Goal: Task Accomplishment & Management: Use online tool/utility

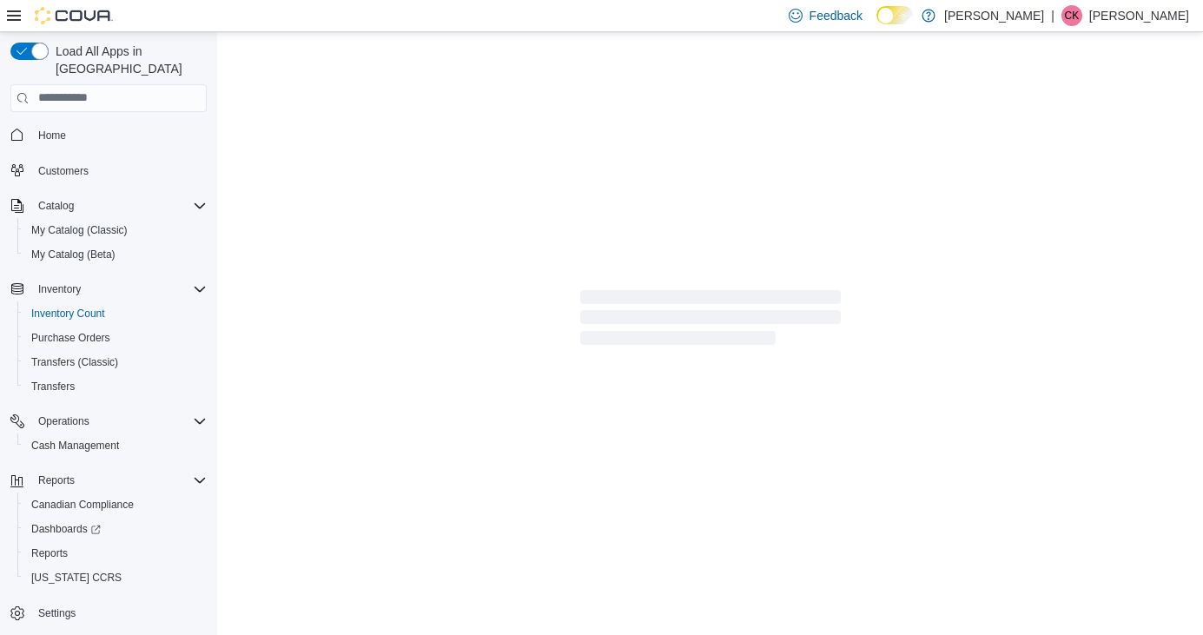
scroll to position [83, 0]
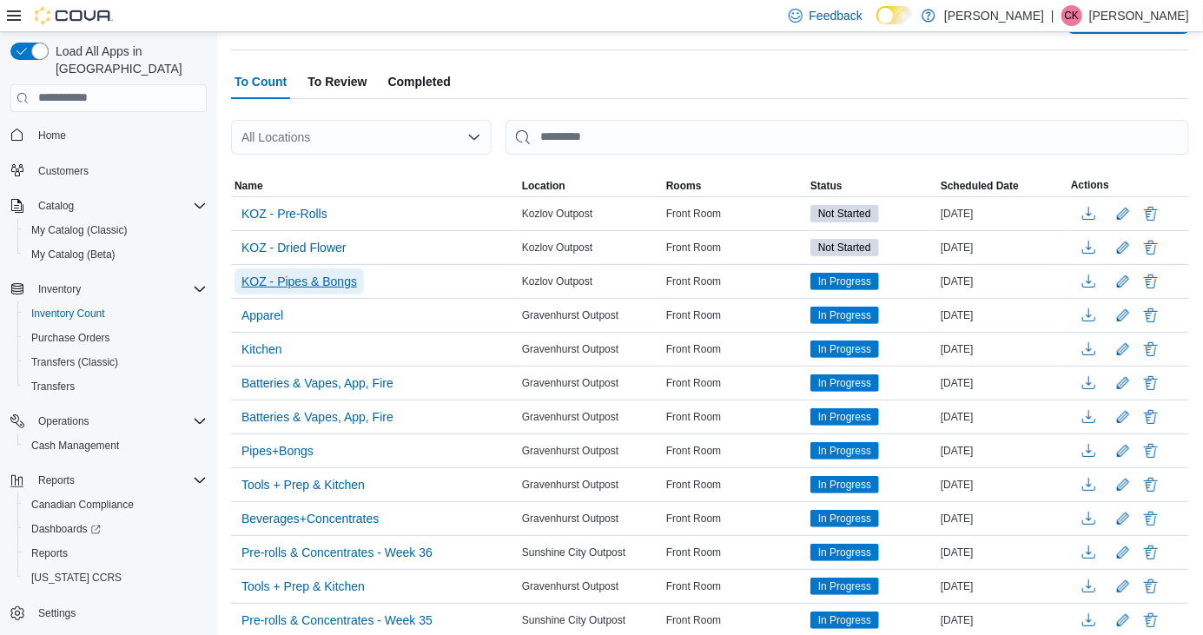
click at [322, 278] on span "KOZ - Pipes & Bongs" at bounding box center [299, 281] width 116 height 17
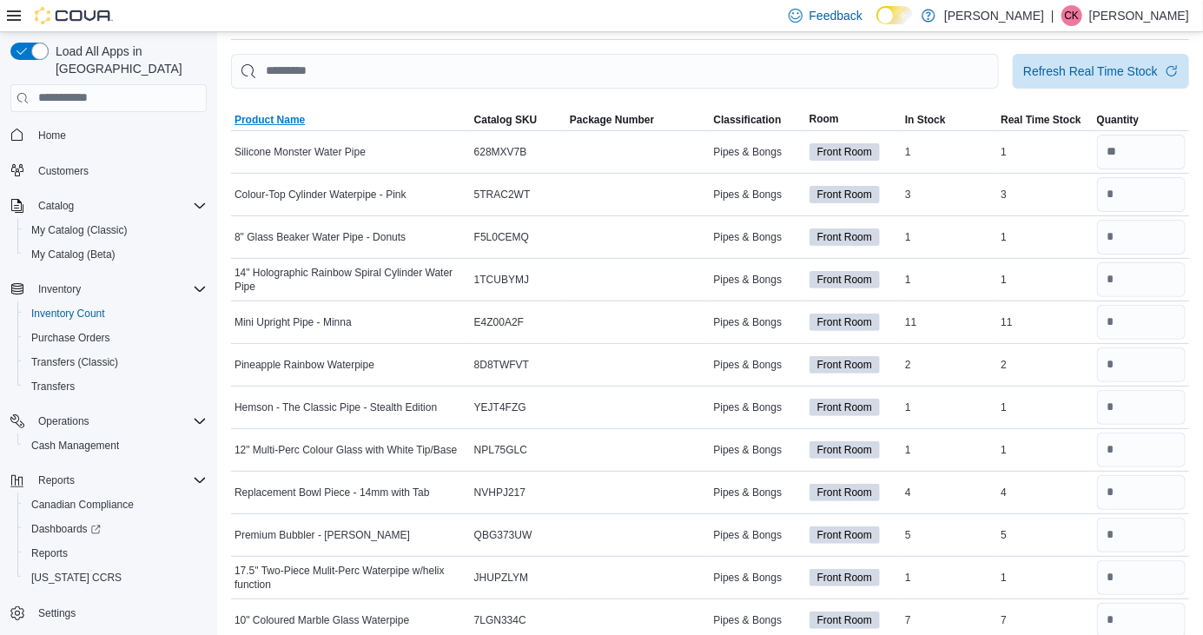
click at [279, 125] on span "Product Name" at bounding box center [270, 120] width 70 height 14
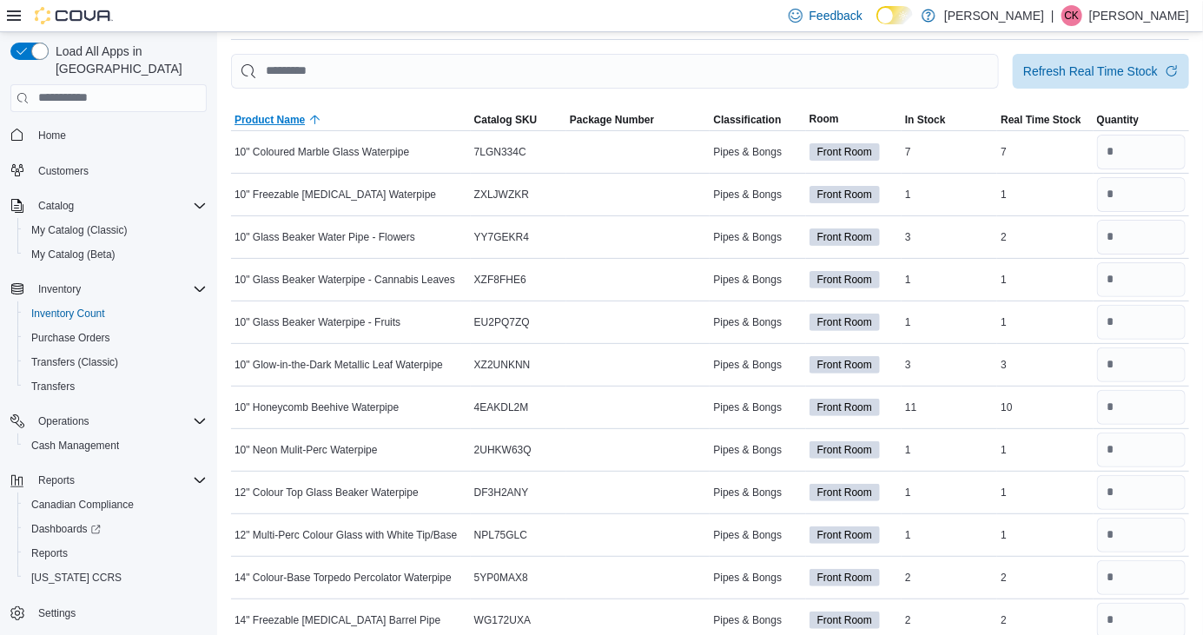
click at [290, 118] on span "Product Name" at bounding box center [270, 120] width 70 height 14
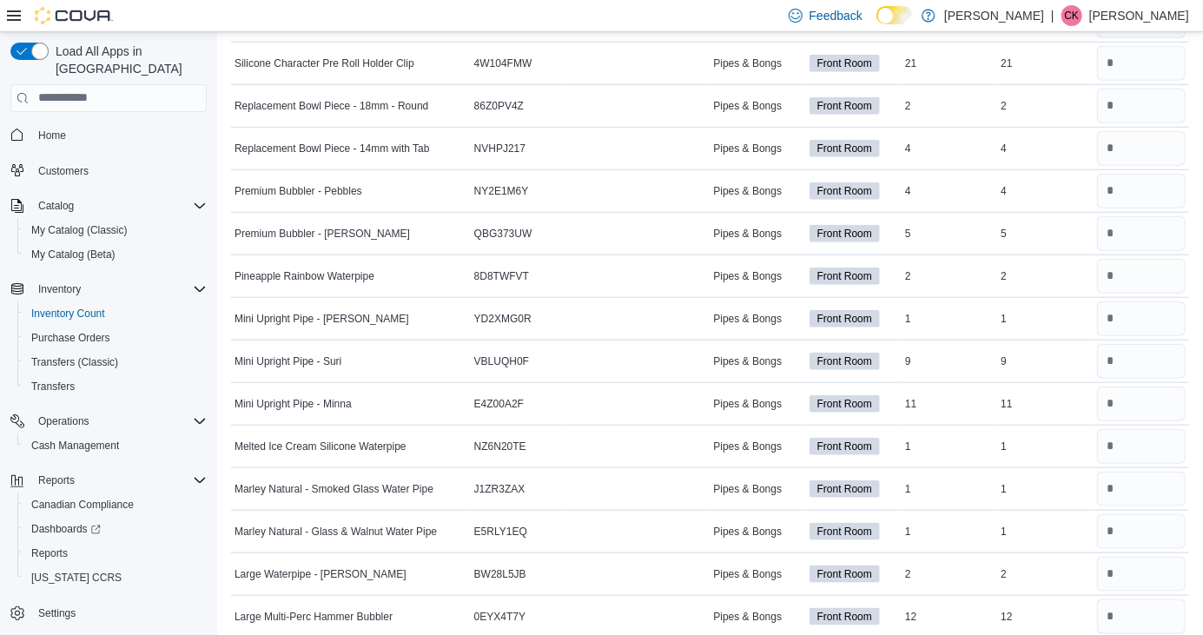
scroll to position [603, 0]
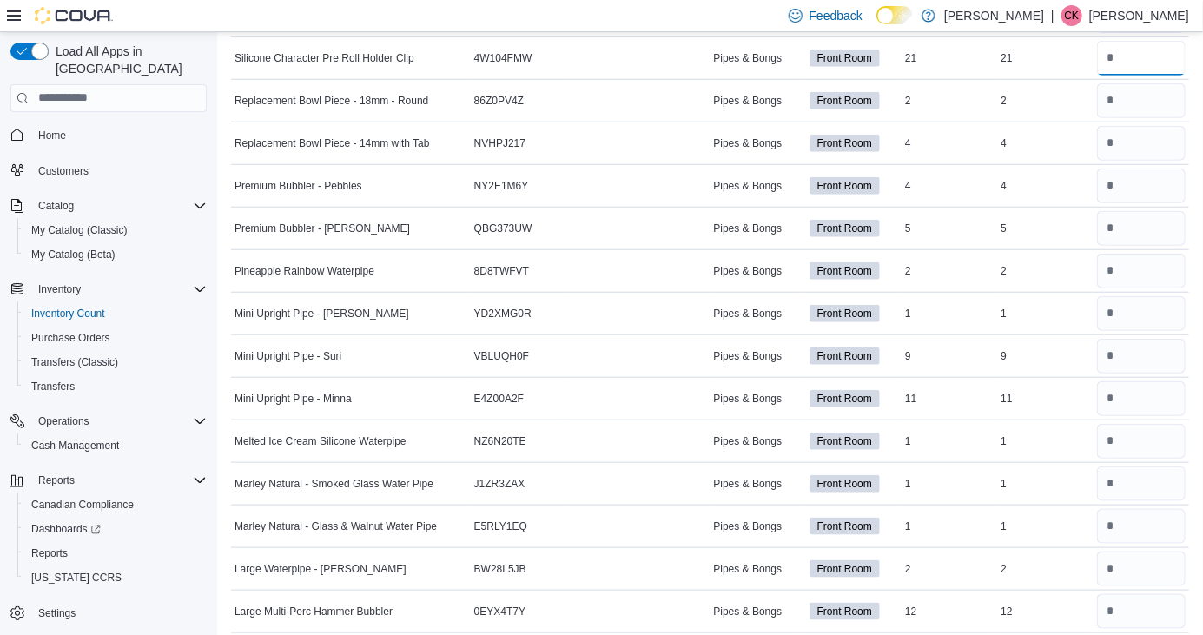
click at [1151, 64] on input "number" at bounding box center [1141, 58] width 89 height 35
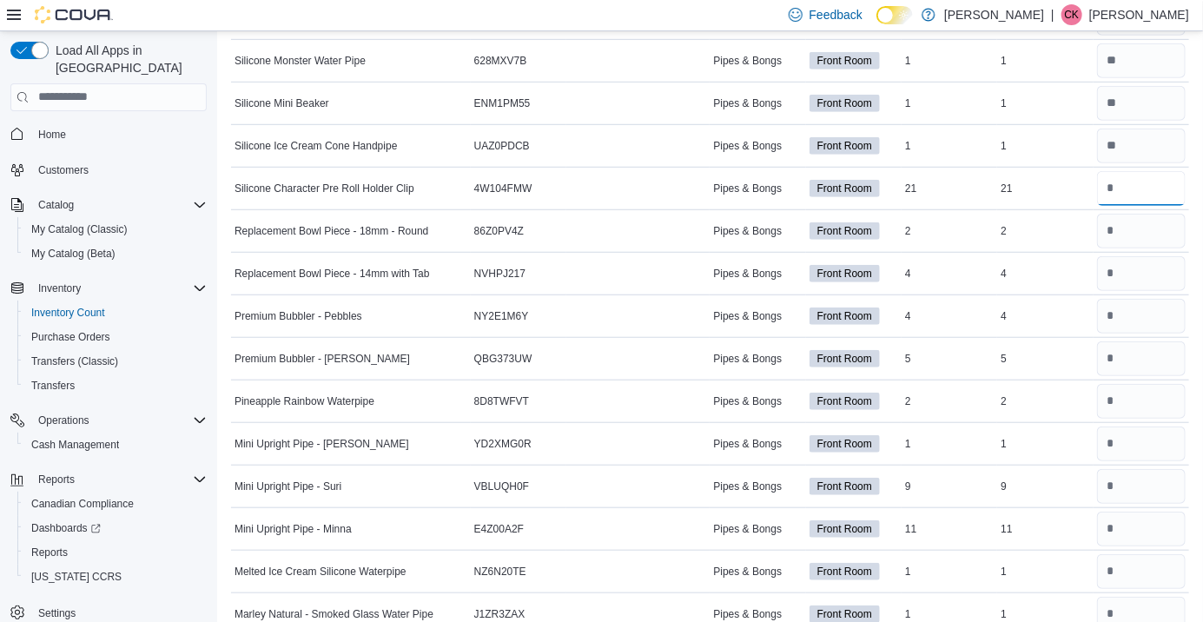
scroll to position [467, 0]
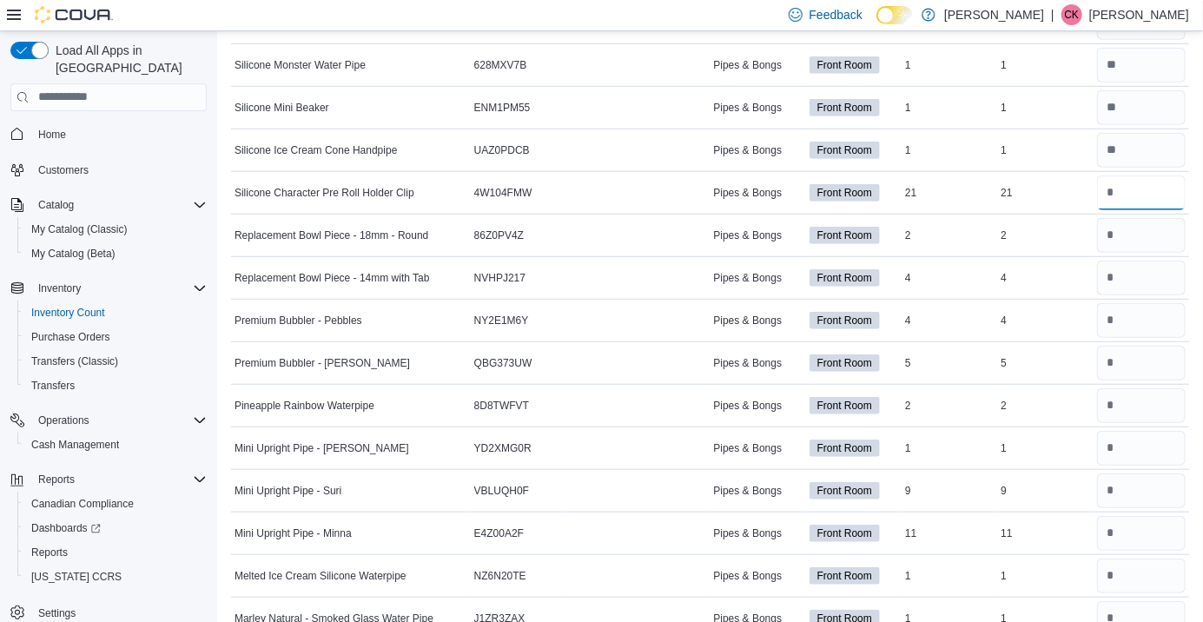
type input "**"
click at [1121, 243] on input "number" at bounding box center [1141, 235] width 89 height 35
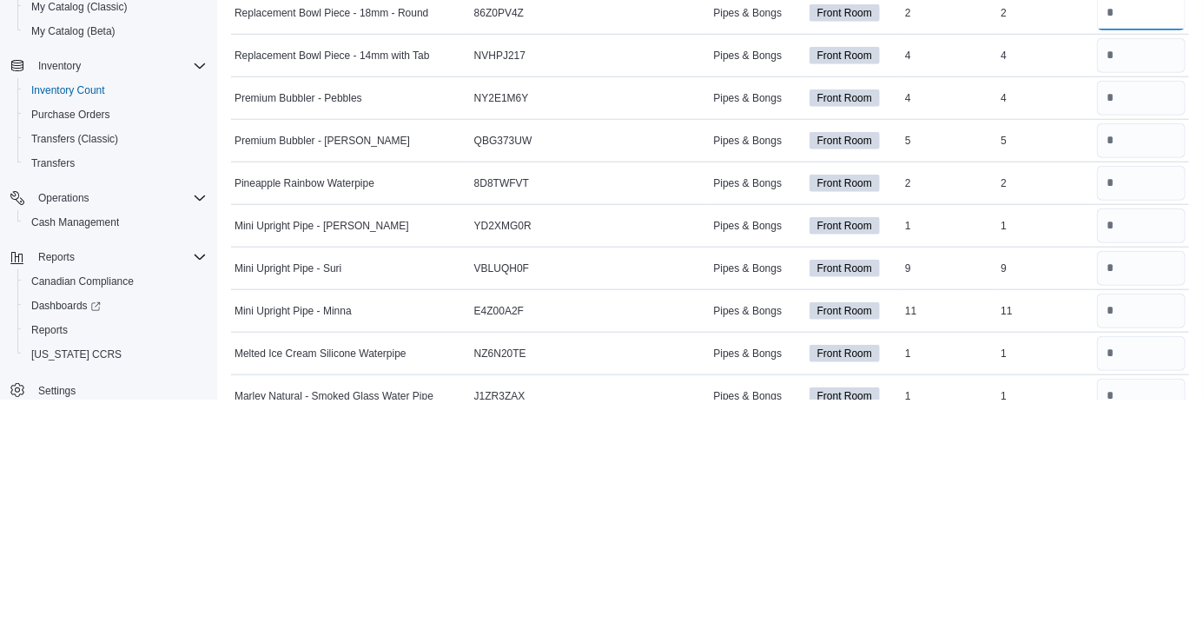
type input "*"
click at [1131, 274] on input "number" at bounding box center [1141, 278] width 89 height 35
type input "*"
